Goal: Navigation & Orientation: Find specific page/section

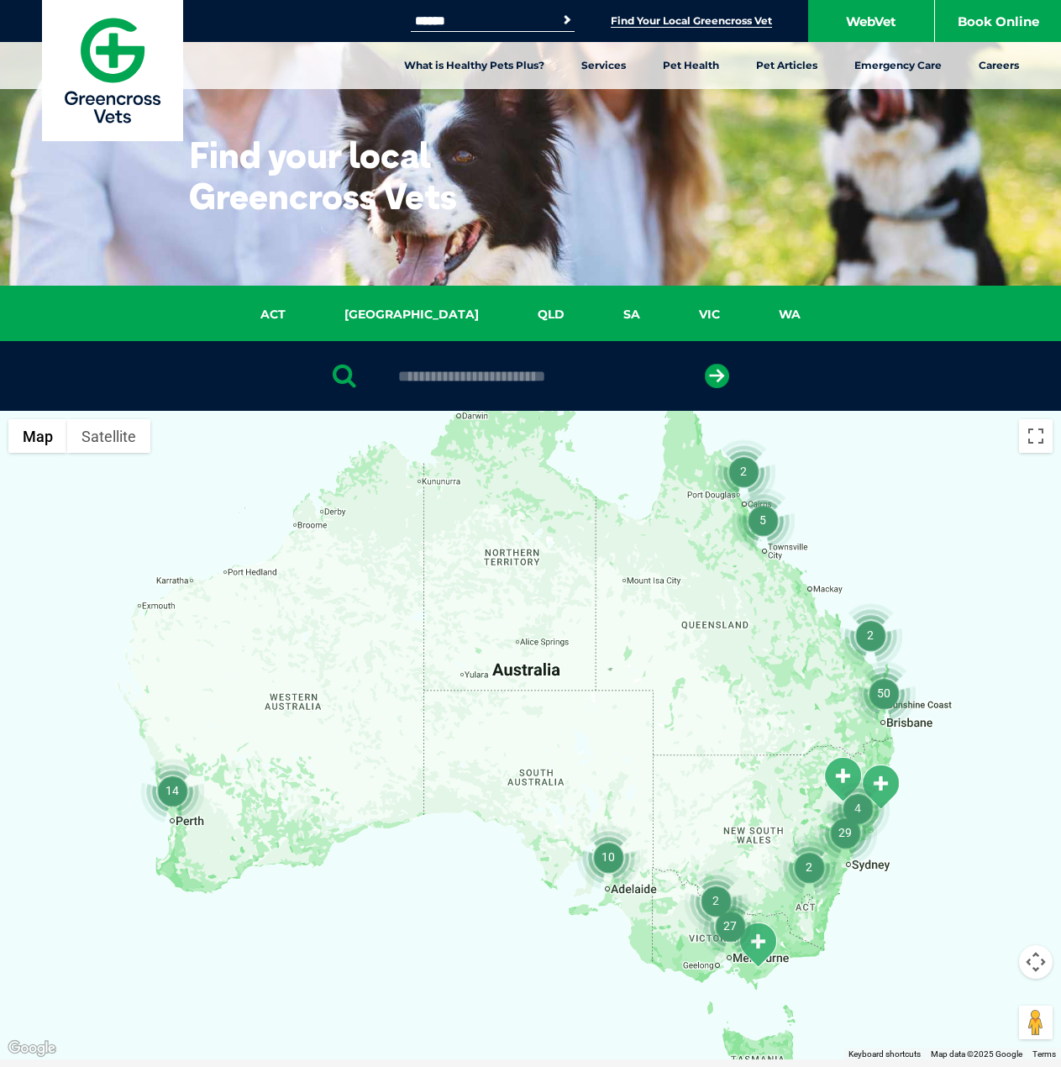
click at [468, 371] on input "text" at bounding box center [531, 376] width 282 height 17
paste input "**********"
drag, startPoint x: 514, startPoint y: 380, endPoint x: 197, endPoint y: 411, distance: 318.4
click at [335, 391] on div "**********" at bounding box center [530, 376] width 1061 height 70
type input "****"
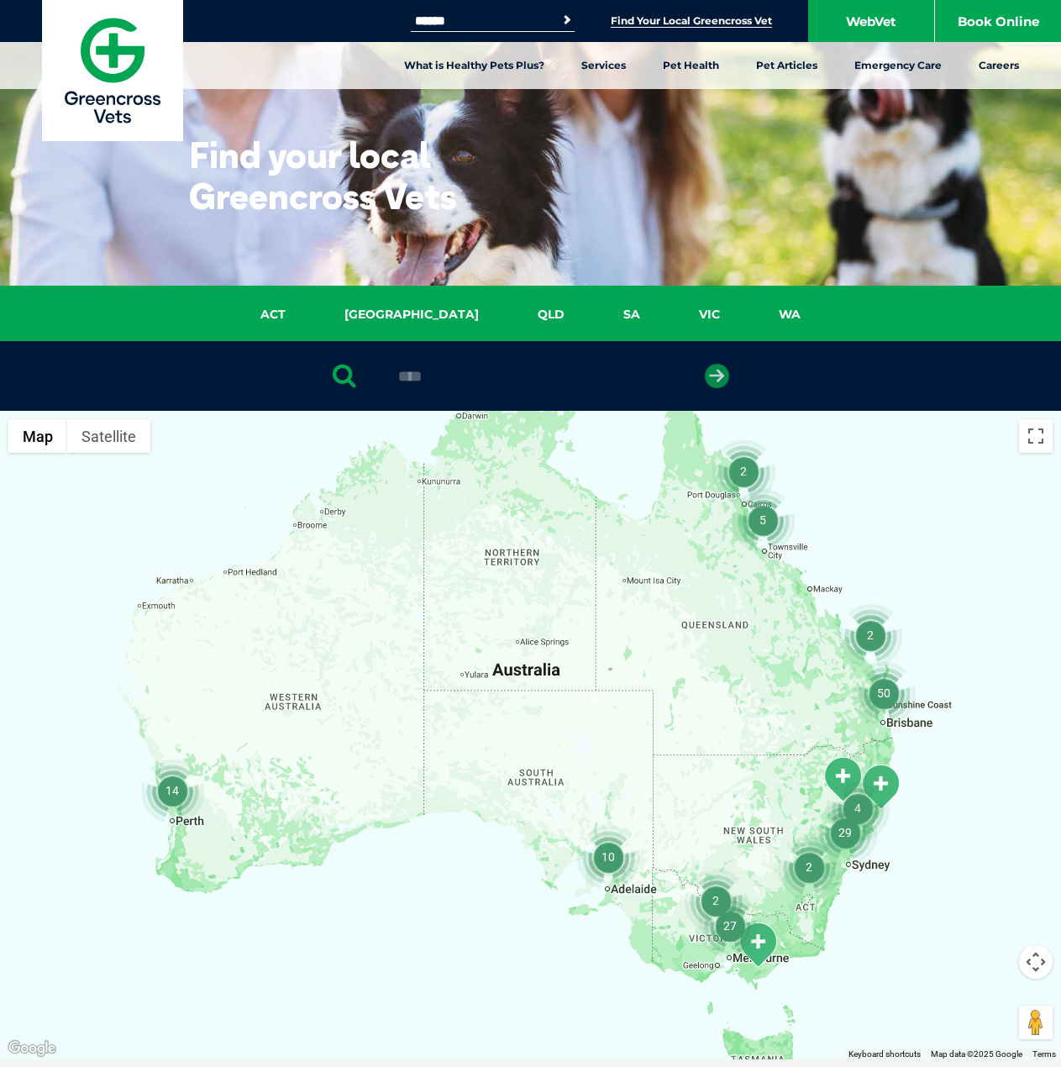
click at [707, 382] on icon "submit" at bounding box center [717, 376] width 24 height 24
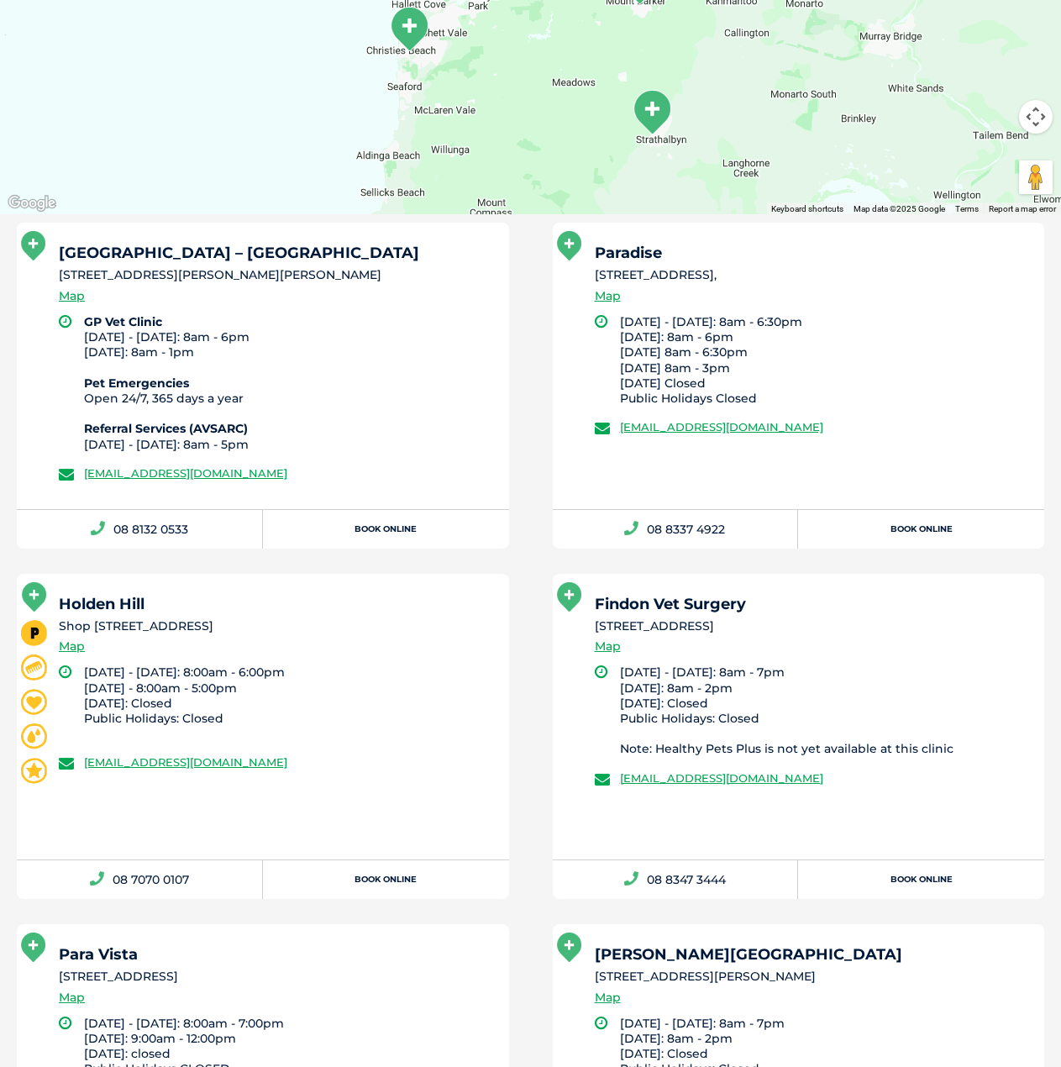
scroll to position [831, 0]
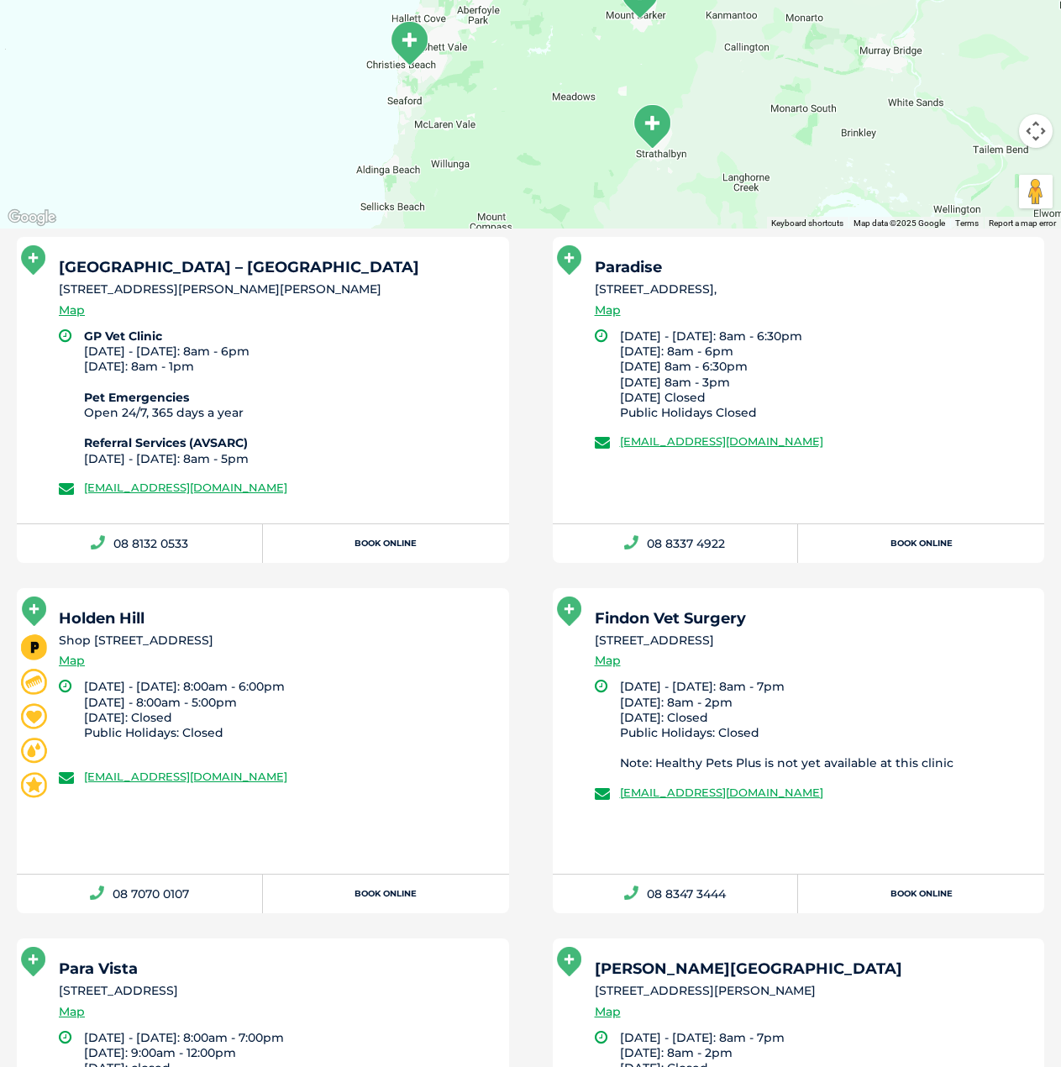
click at [661, 292] on li "[STREET_ADDRESS]," at bounding box center [812, 290] width 435 height 18
click at [103, 284] on li "[STREET_ADDRESS][PERSON_NAME][PERSON_NAME]" at bounding box center [276, 290] width 435 height 18
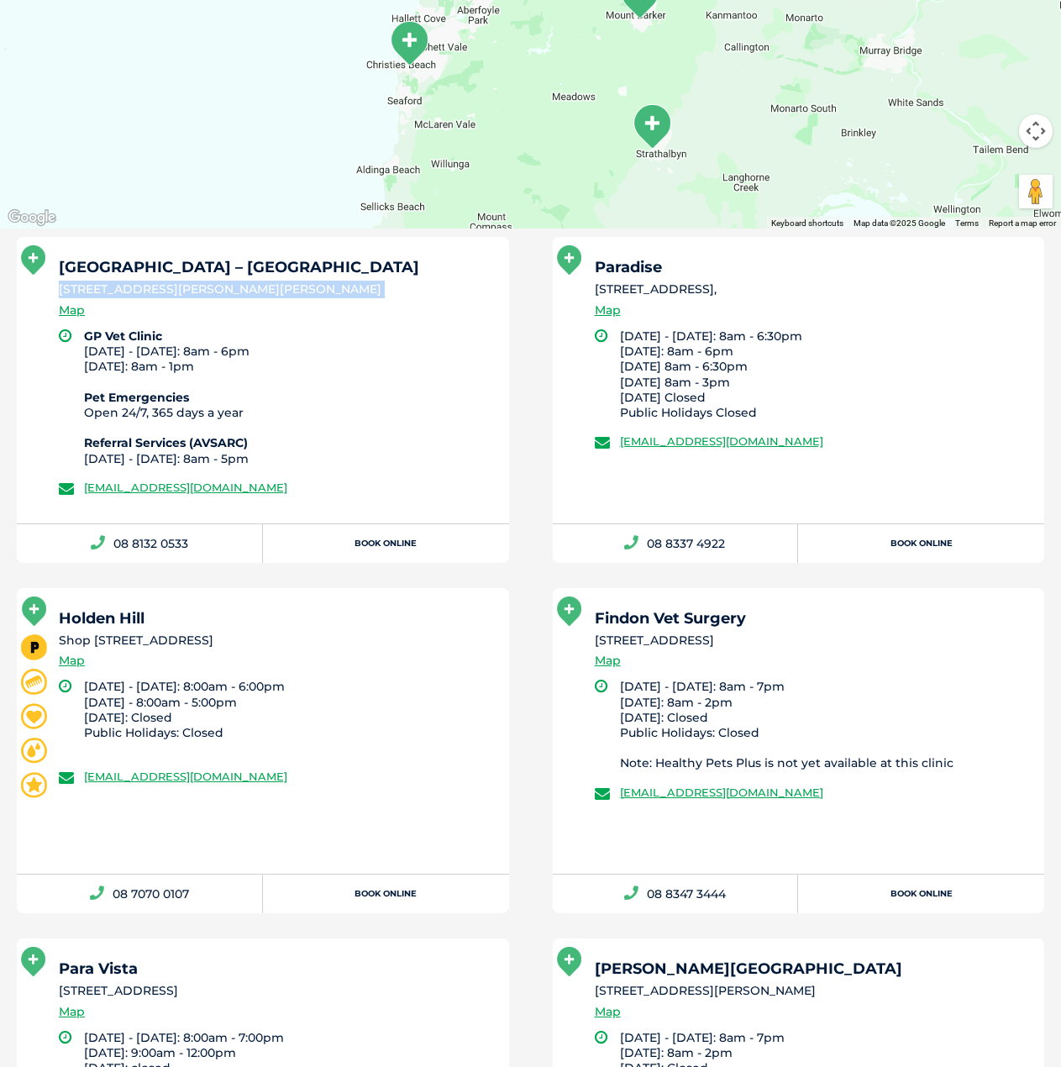
click at [103, 284] on li "[STREET_ADDRESS][PERSON_NAME][PERSON_NAME]" at bounding box center [276, 290] width 435 height 18
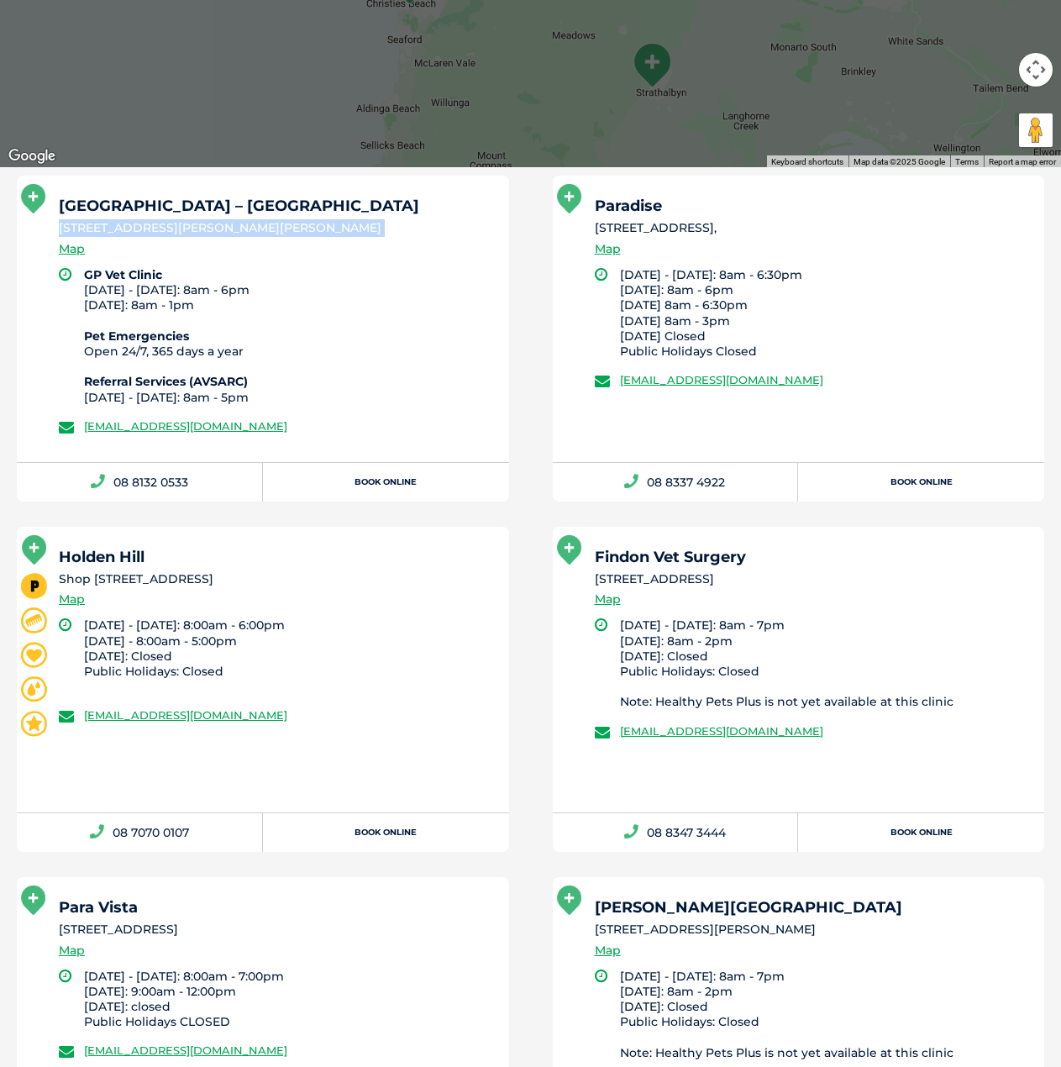
scroll to position [915, 0]
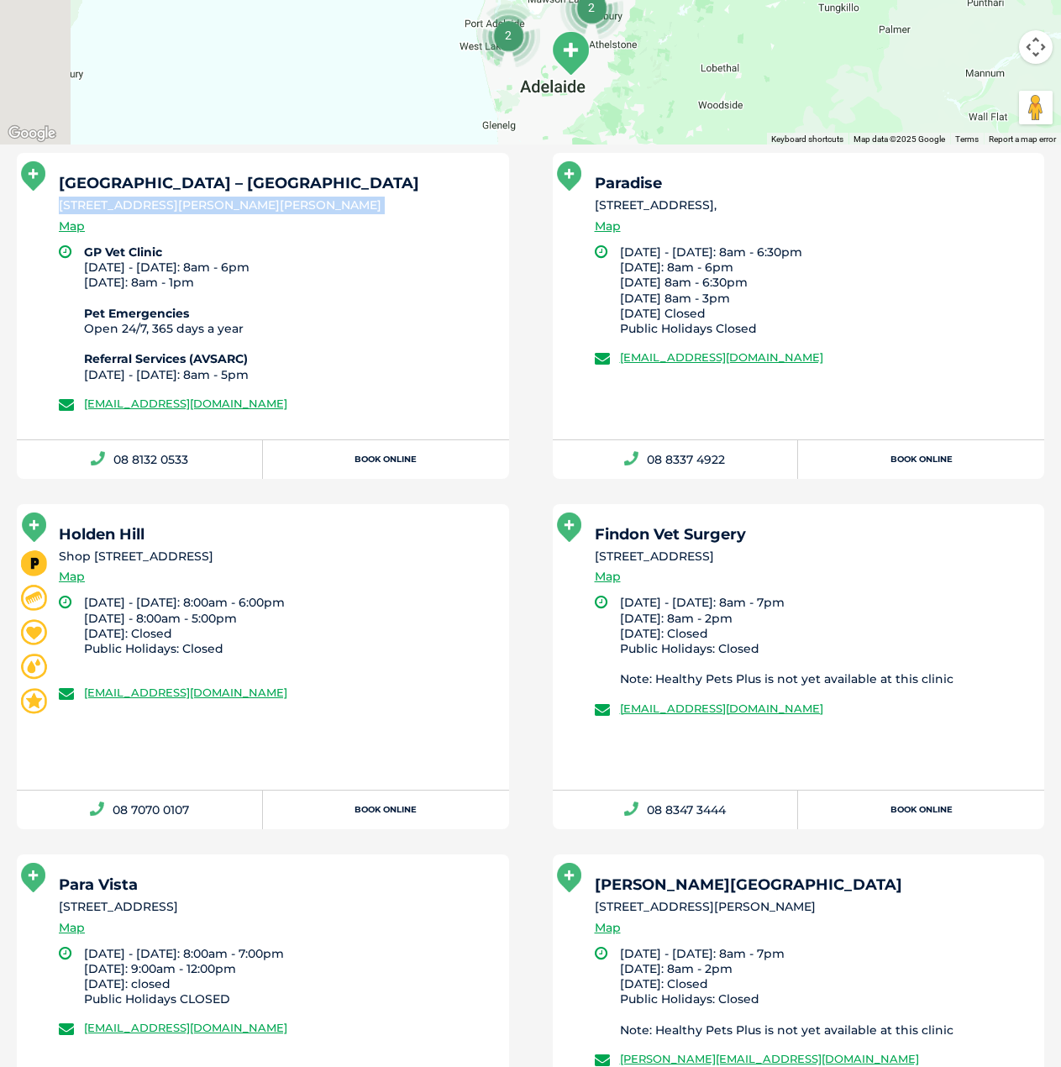
drag, startPoint x: 465, startPoint y: 70, endPoint x: 540, endPoint y: 353, distance: 293.2
click at [540, 353] on div "← Move left → Move right ↑ Move up ↓ Move down + Zoom in - Zoom out Home Jump l…" at bounding box center [530, 697] width 1061 height 2403
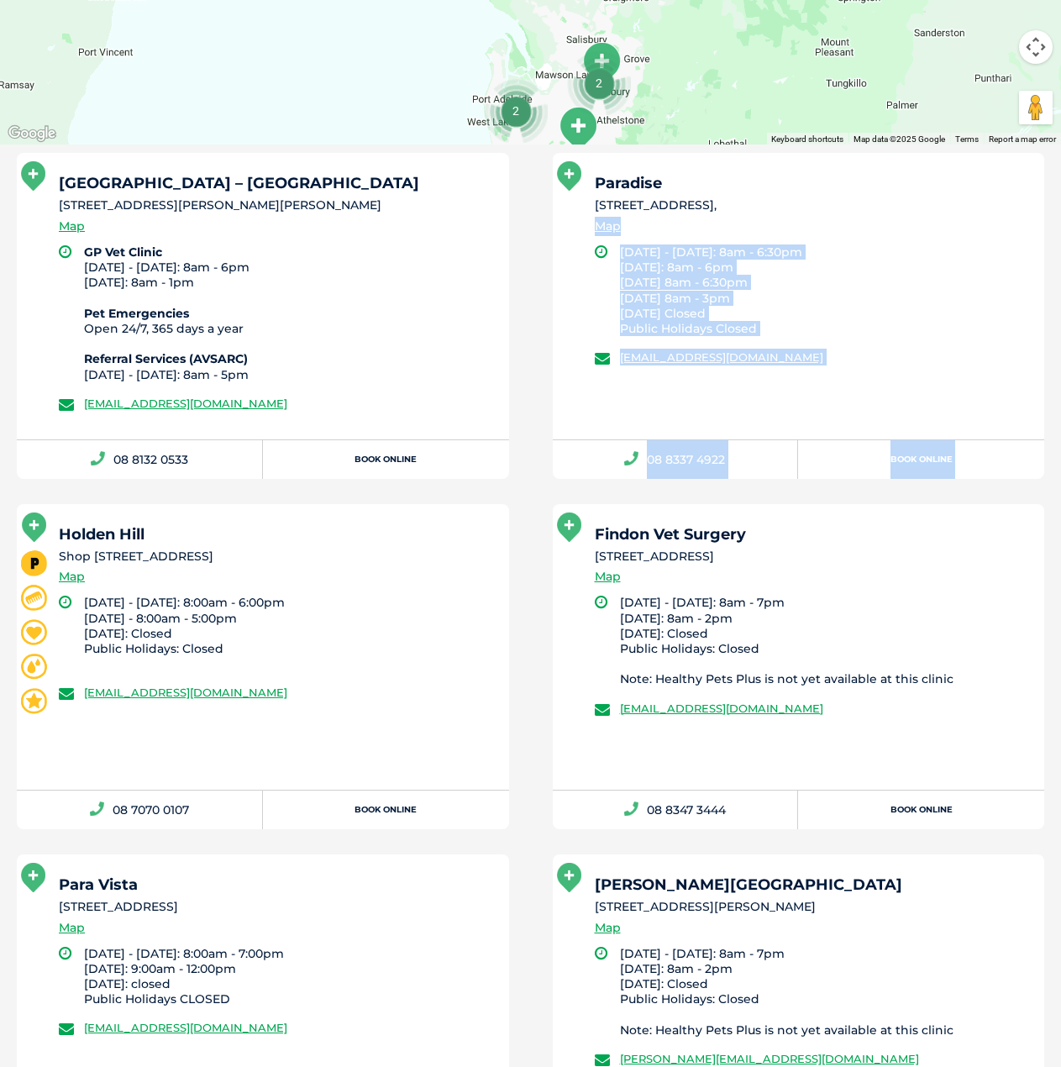
drag, startPoint x: 587, startPoint y: 203, endPoint x: 595, endPoint y: 182, distance: 21.5
click at [595, 182] on ul "[GEOGRAPHIC_DATA] – [GEOGRAPHIC_DATA] [STREET_ADDRESS][PERSON_NAME][PERSON_NAME…" at bounding box center [531, 1030] width 1072 height 1754
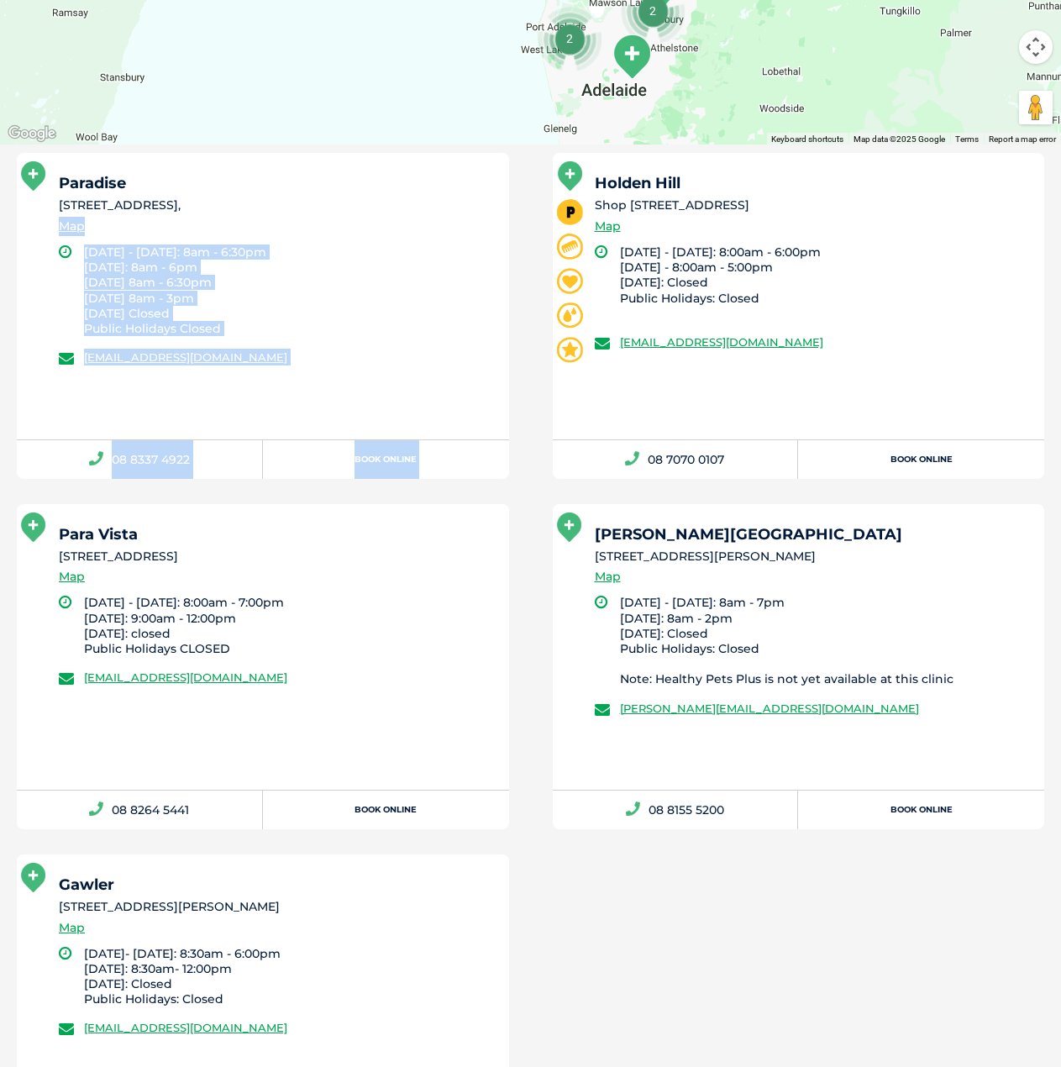
drag, startPoint x: 674, startPoint y: 95, endPoint x: 729, endPoint y: 20, distance: 93.1
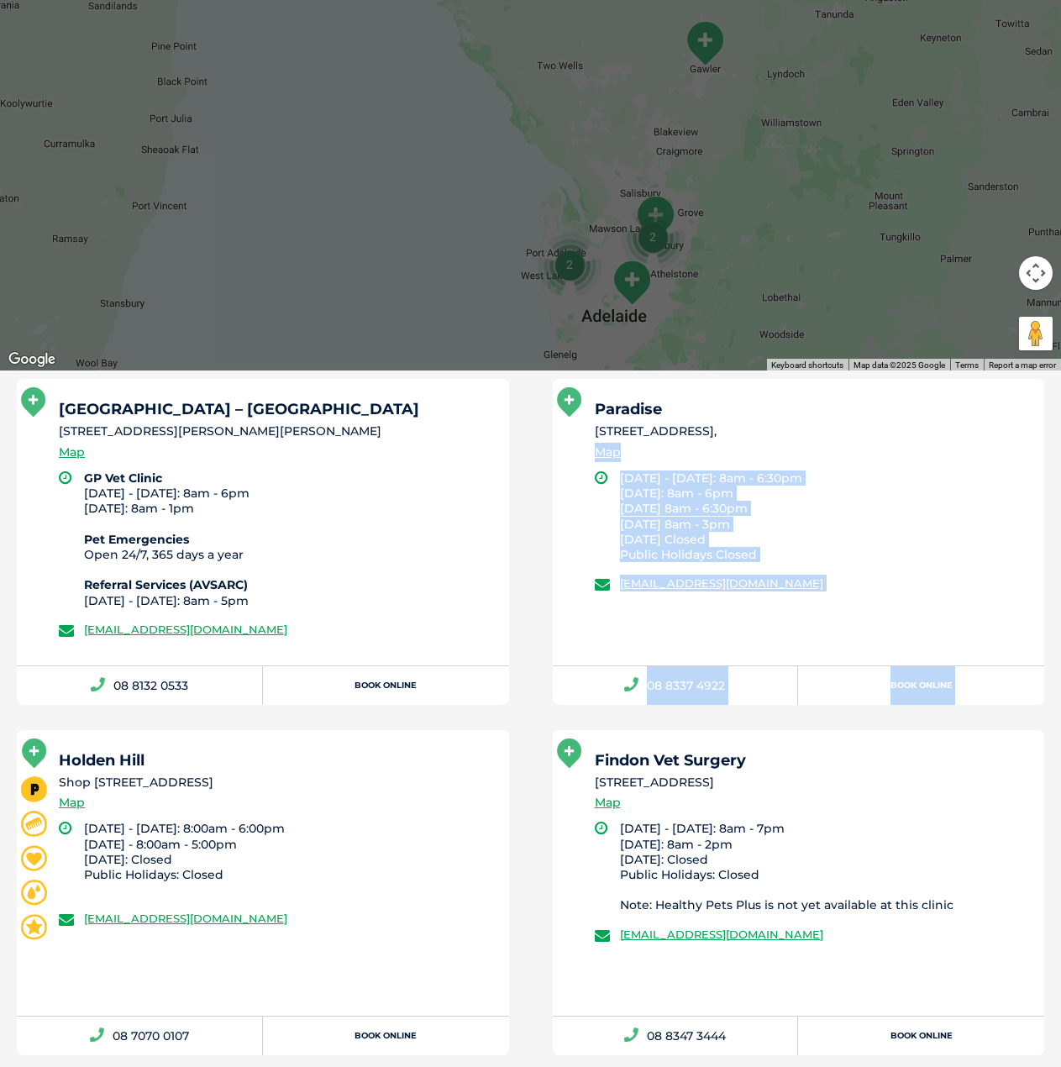
scroll to position [663, 0]
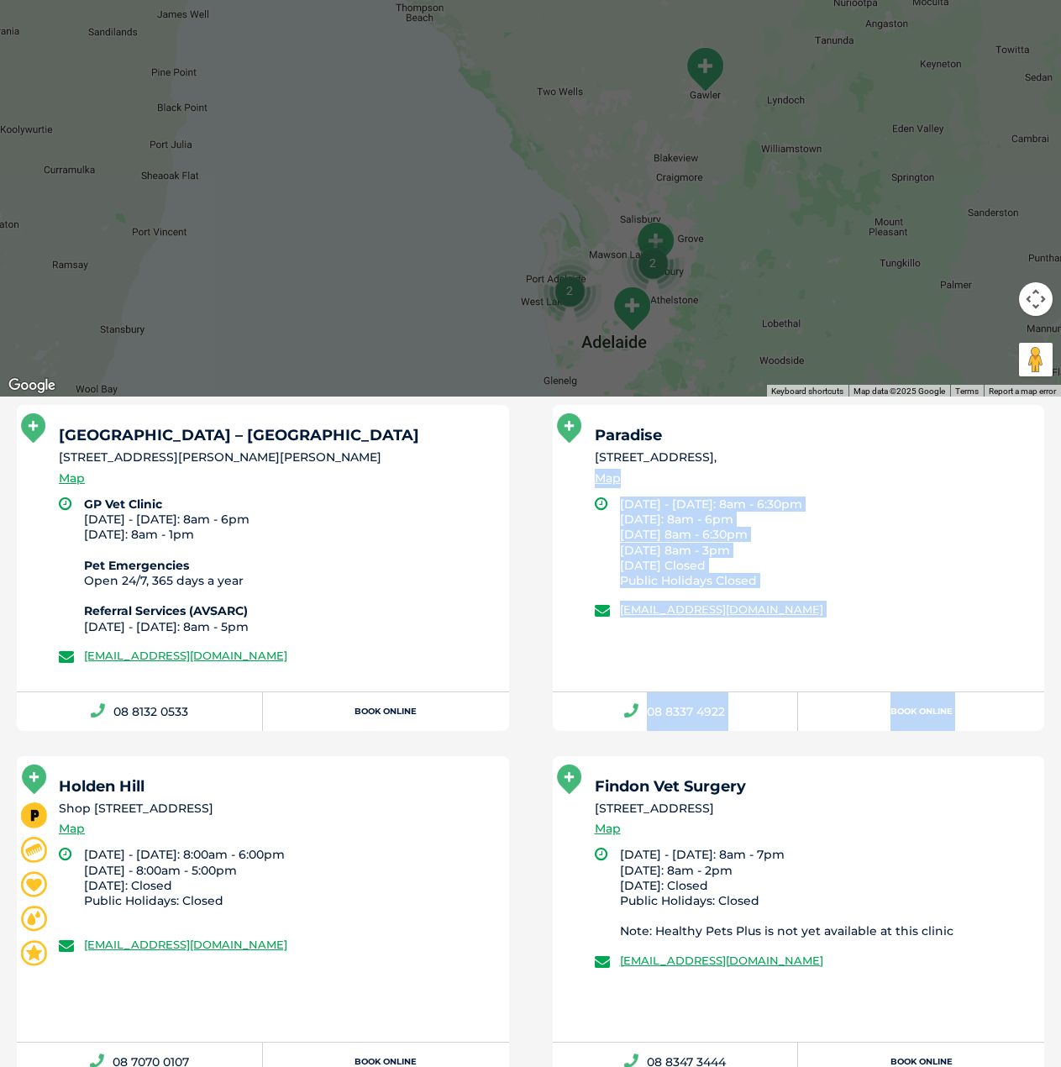
click at [452, 311] on div at bounding box center [530, 72] width 1061 height 649
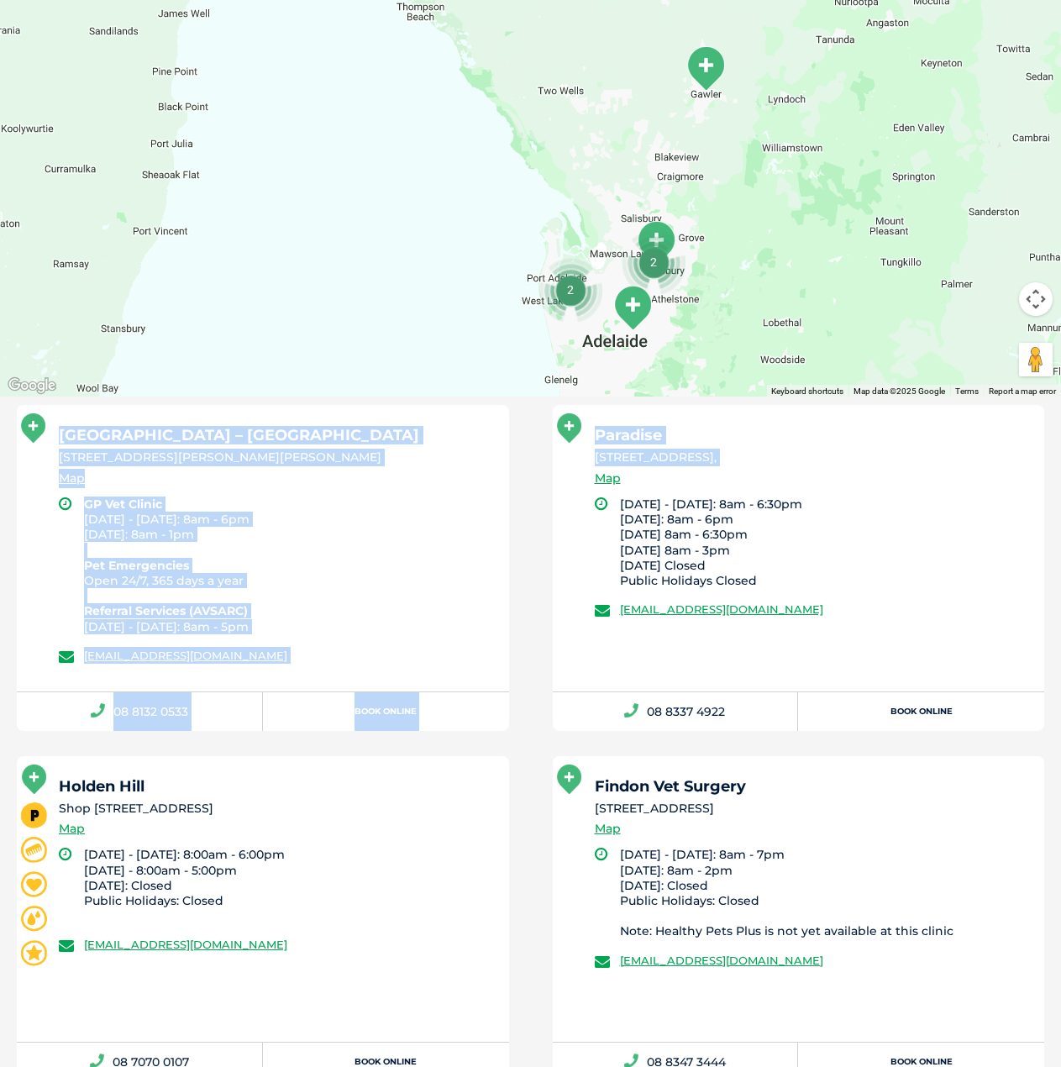
click at [455, 308] on div at bounding box center [530, 72] width 1061 height 649
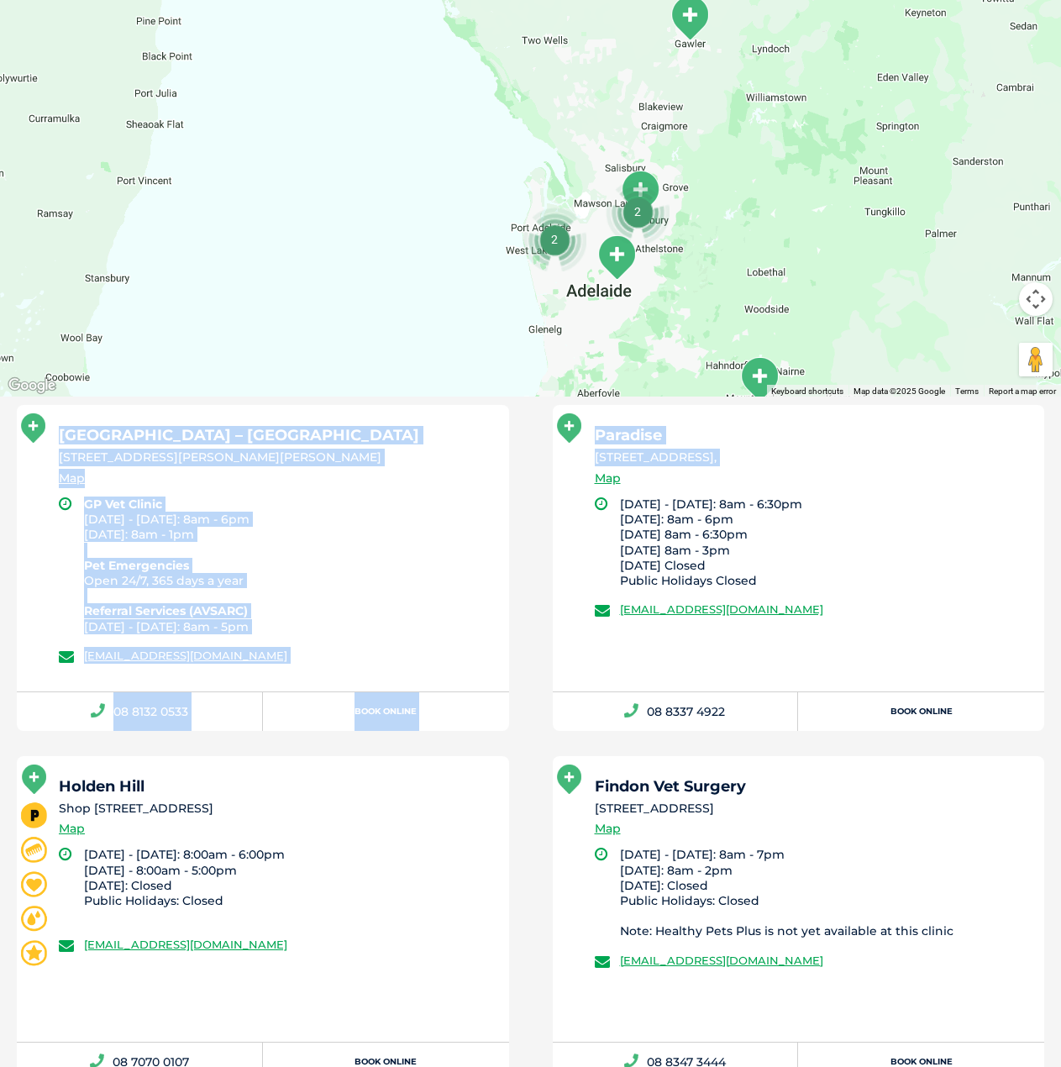
drag, startPoint x: 777, startPoint y: 308, endPoint x: 759, endPoint y: 245, distance: 66.5
click at [759, 245] on div at bounding box center [530, 72] width 1061 height 649
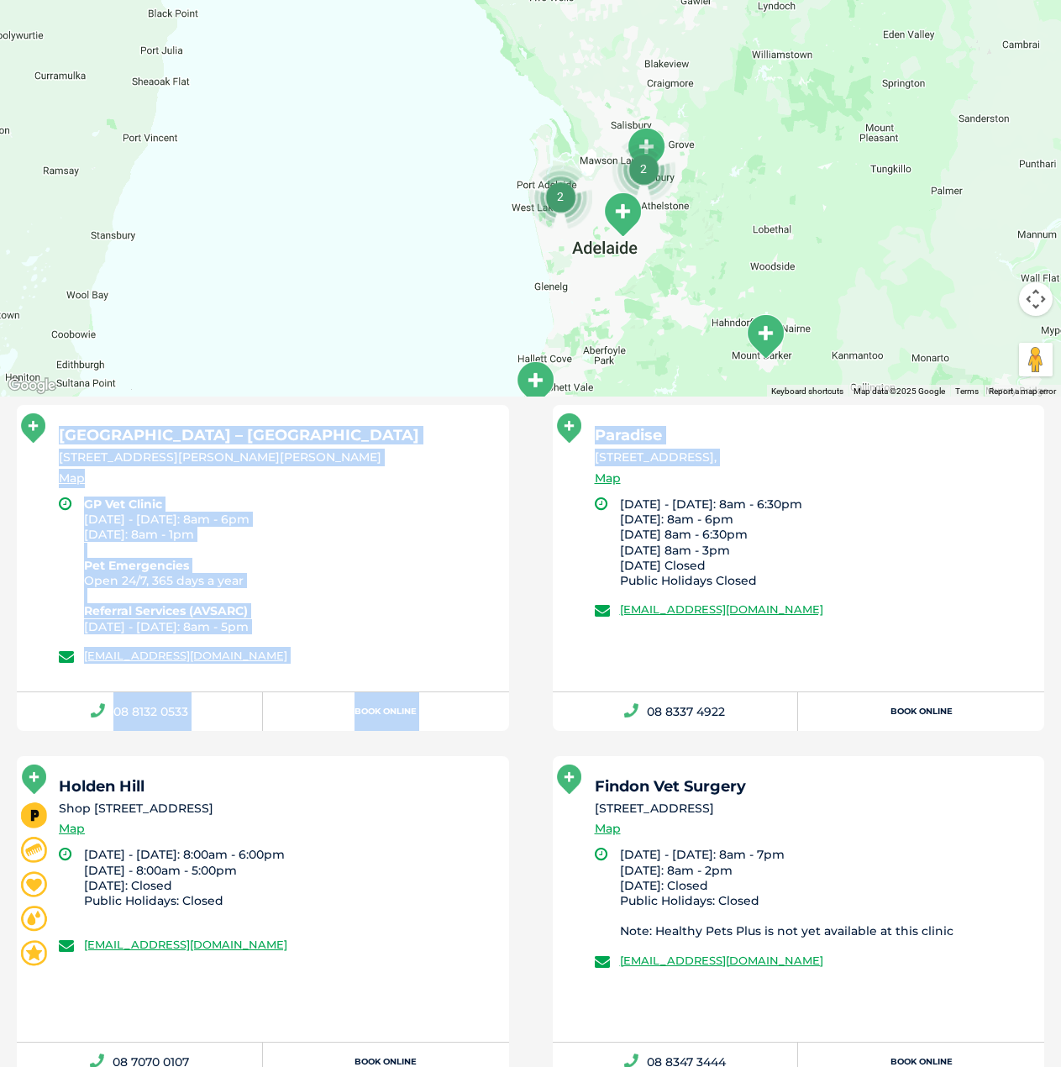
drag, startPoint x: 740, startPoint y: 247, endPoint x: 745, endPoint y: 206, distance: 41.6
click at [745, 206] on div at bounding box center [530, 72] width 1061 height 649
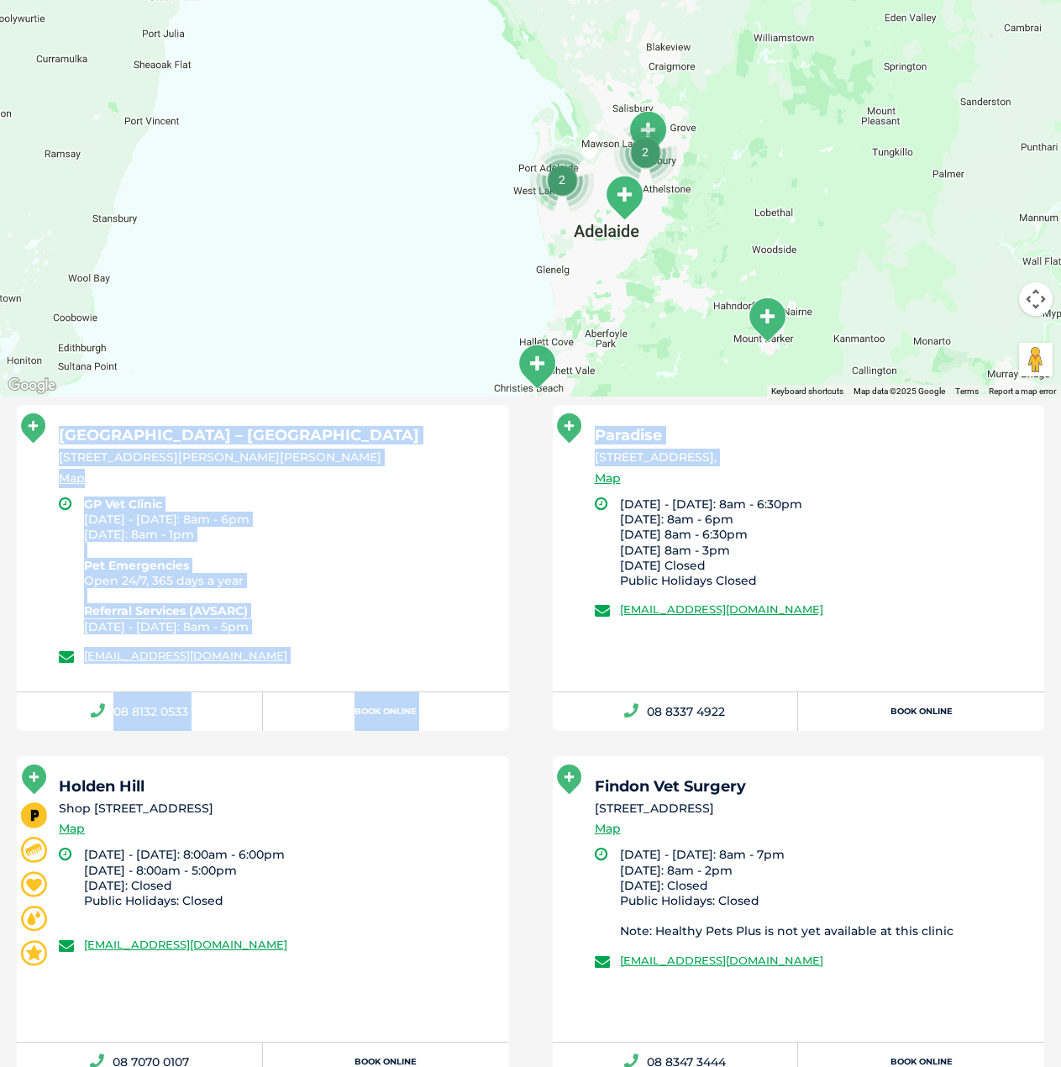
click at [405, 252] on div at bounding box center [530, 72] width 1061 height 649
drag, startPoint x: 405, startPoint y: 252, endPoint x: 458, endPoint y: 239, distance: 54.6
click at [406, 252] on div at bounding box center [530, 72] width 1061 height 649
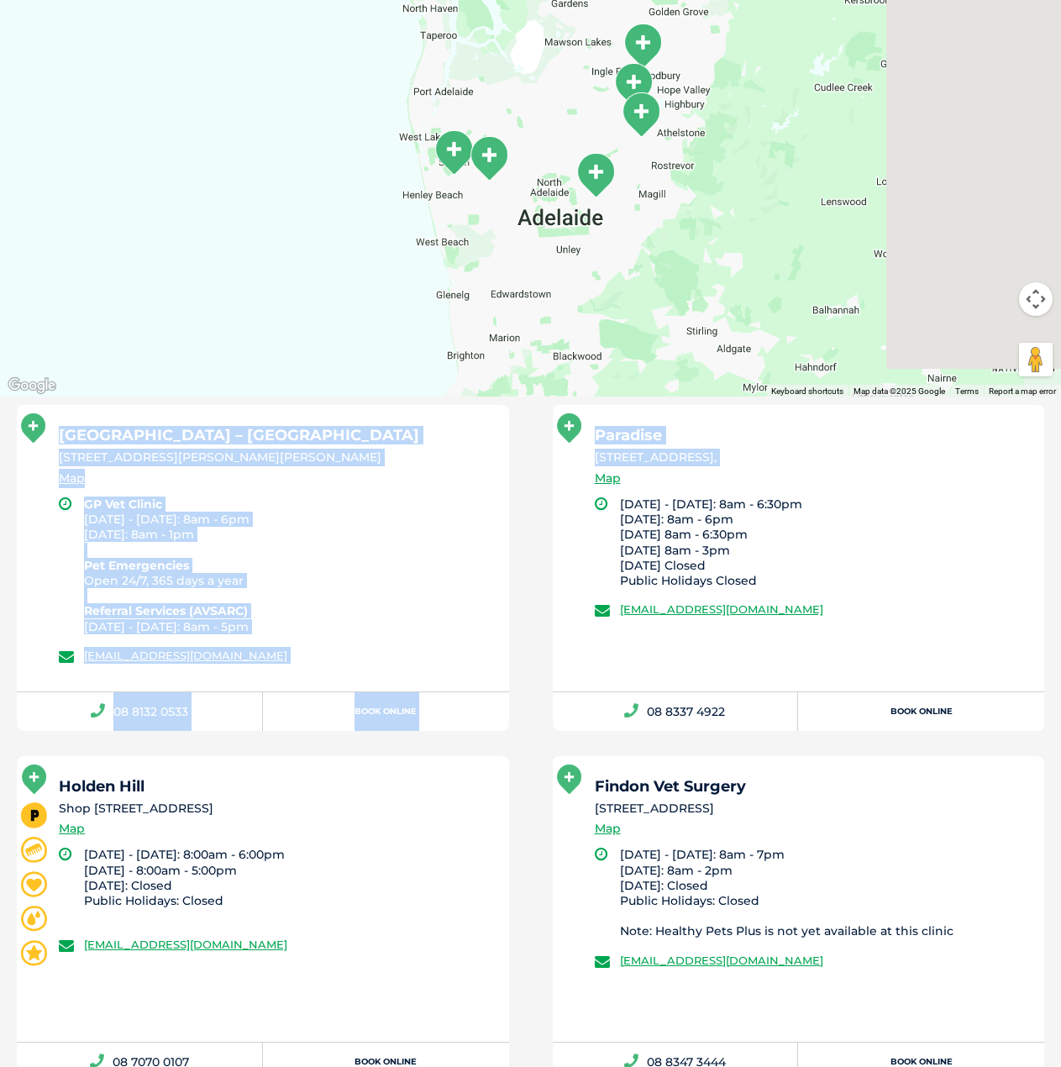
drag, startPoint x: 562, startPoint y: 239, endPoint x: 318, endPoint y: 247, distance: 244.7
click at [311, 247] on div at bounding box center [530, 72] width 1061 height 649
